Goal: Task Accomplishment & Management: Manage account settings

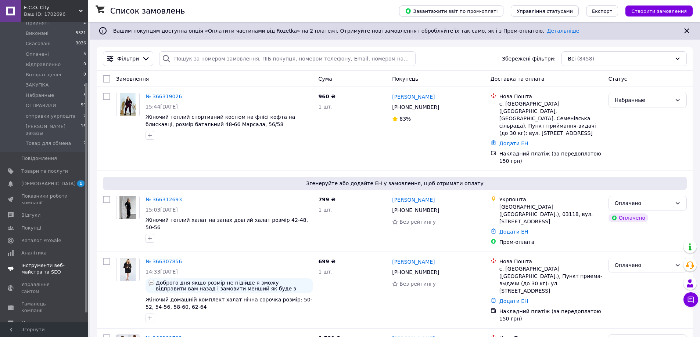
scroll to position [91, 0]
click at [38, 318] on link "Налаштування" at bounding box center [45, 324] width 90 height 12
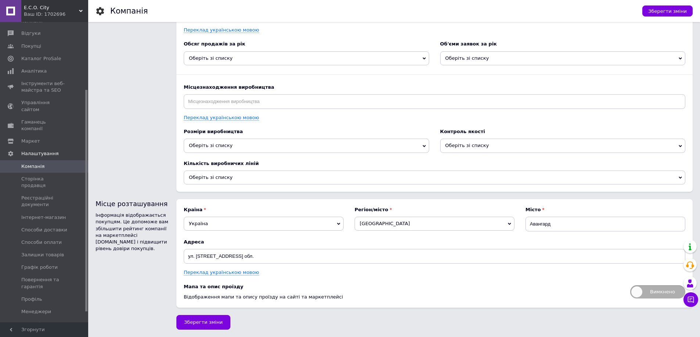
scroll to position [866, 0]
click at [41, 296] on span "Профіль" at bounding box center [44, 299] width 47 height 7
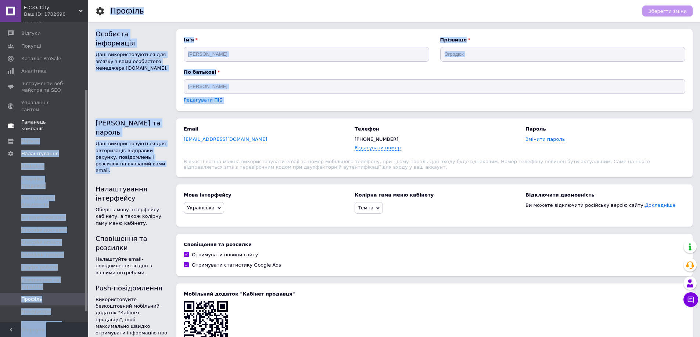
drag, startPoint x: 152, startPoint y: 156, endPoint x: 83, endPoint y: 121, distance: 77.8
click at [83, 121] on div "E.C.O. City Ваш ID: 1702696 Сайт E.C.O. City Кабінет покупця Перевірити стан си…" at bounding box center [350, 204] width 700 height 409
click at [152, 142] on div "Дані використовуються для авторизації, відправки рахунку, повідомлень і розсило…" at bounding box center [131, 157] width 73 height 33
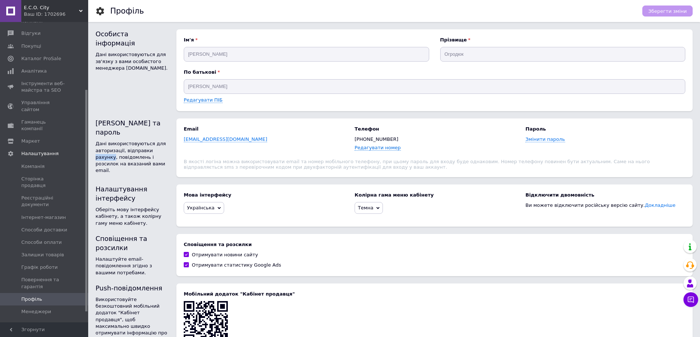
click at [152, 142] on div "Дані використовуються для авторизації, відправки рахунку, повідомлень і розсило…" at bounding box center [131, 157] width 73 height 33
click at [139, 150] on div "Дані використовуються для авторизації, відправки рахунку, повідомлень і розсило…" at bounding box center [131, 157] width 73 height 33
click at [142, 159] on div "Логін та пароль Дані використовуються для авторизації, відправки рахунку, повід…" at bounding box center [131, 148] width 73 height 59
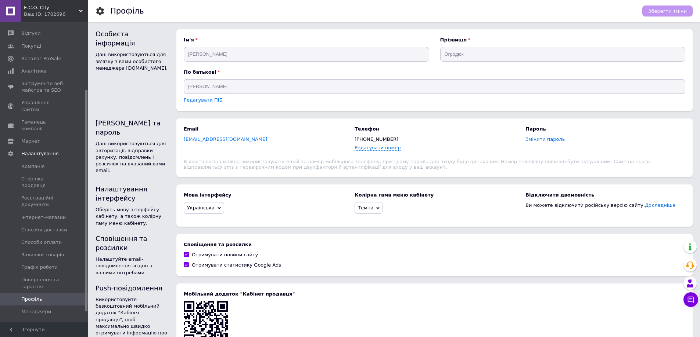
click at [266, 153] on div "Email [EMAIL_ADDRESS][DOMAIN_NAME] Телефон [PHONE_NUMBER] Редагувати номер Паро…" at bounding box center [434, 148] width 501 height 44
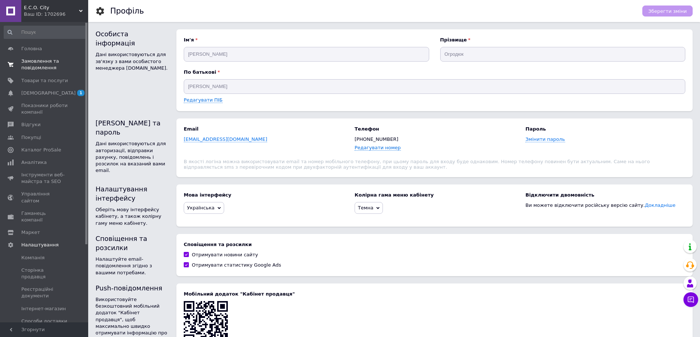
click at [42, 61] on span "Замовлення та повідомлення" at bounding box center [44, 64] width 47 height 13
